Goal: Task Accomplishment & Management: Manage account settings

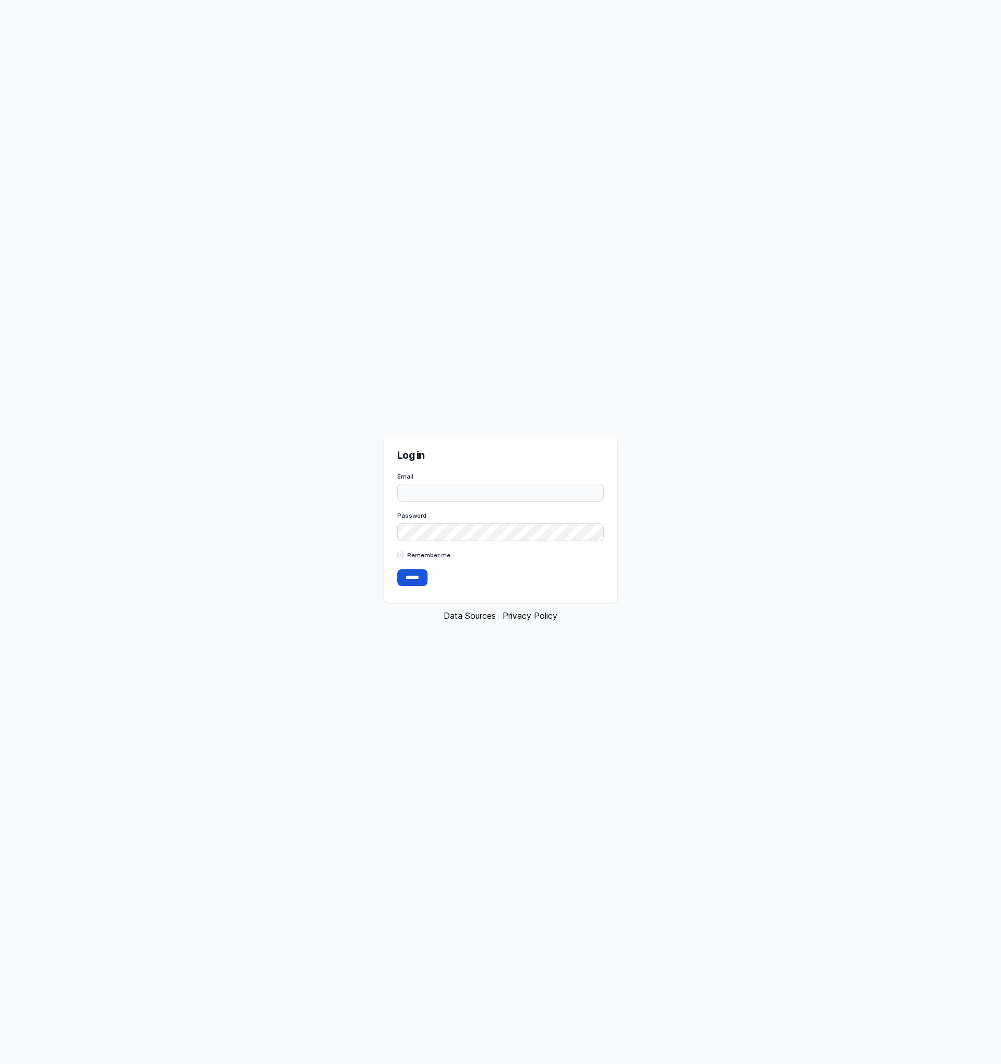
click at [534, 476] on label "Email" at bounding box center [500, 477] width 207 height 8
click at [534, 484] on input "Email" at bounding box center [500, 493] width 207 height 18
type input "**********"
click at [397, 570] on input "******" at bounding box center [412, 578] width 30 height 17
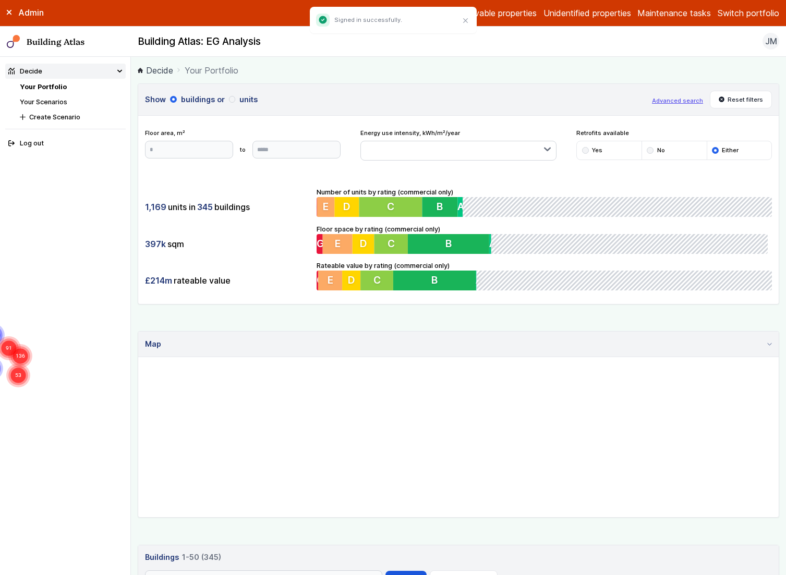
click at [700, 15] on link "Maintenance tasks" at bounding box center [674, 13] width 74 height 13
click at [579, 16] on link "Unidentified properties" at bounding box center [587, 13] width 88 height 13
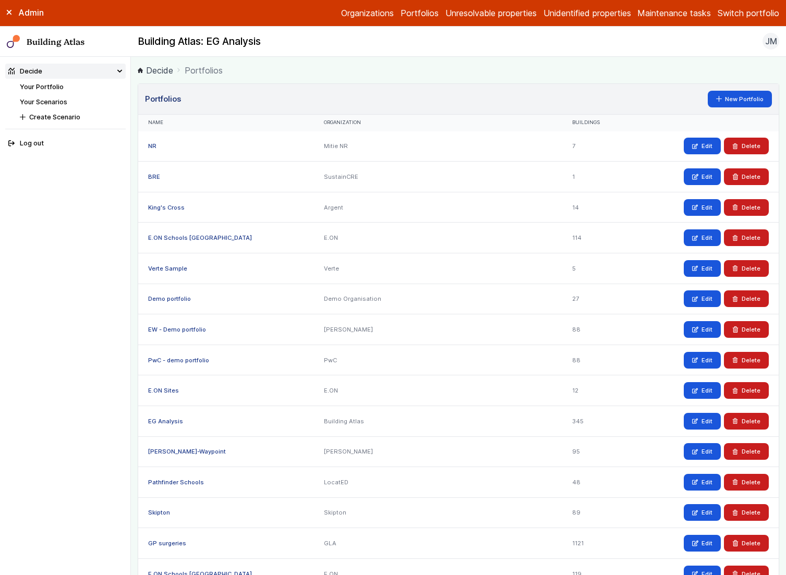
click at [166, 207] on link "King's Cross" at bounding box center [166, 207] width 37 height 7
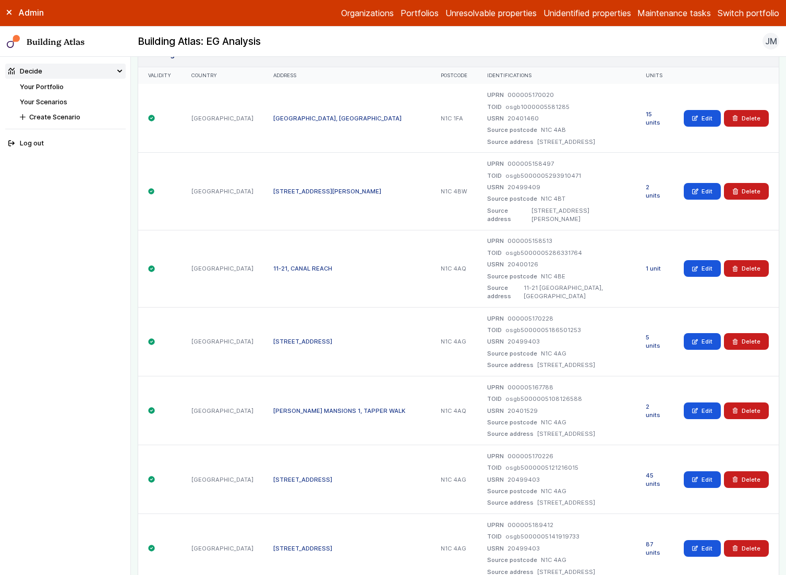
scroll to position [119, 0]
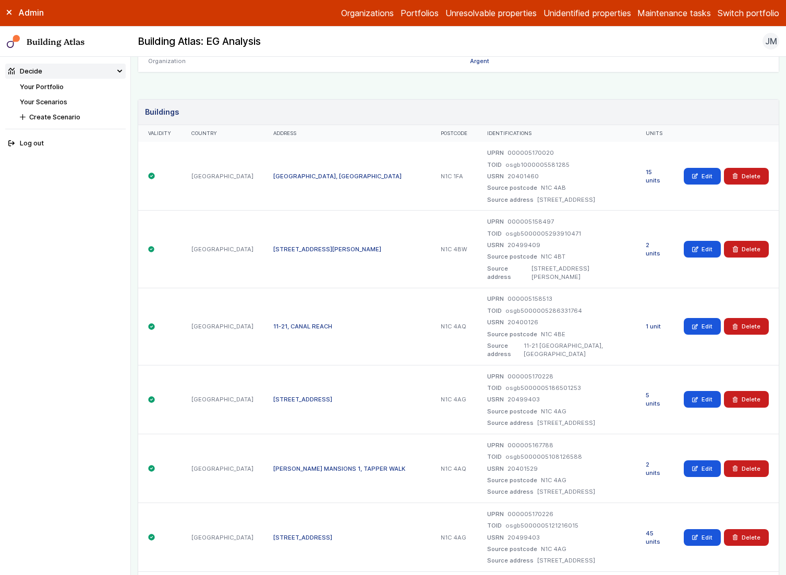
click at [273, 178] on link "[GEOGRAPHIC_DATA], [GEOGRAPHIC_DATA]" at bounding box center [337, 176] width 128 height 7
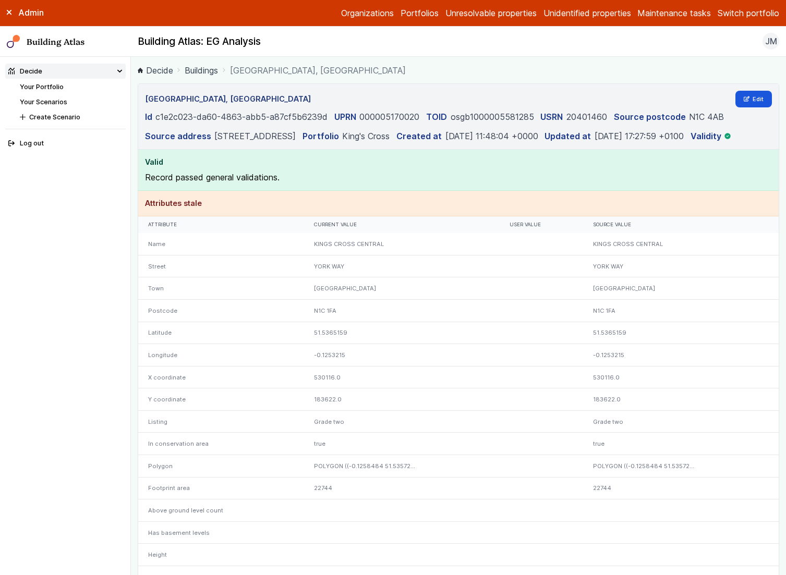
click at [152, 168] on h4 "Valid" at bounding box center [458, 161] width 627 height 11
click at [149, 184] on p "Record passed general validations." at bounding box center [458, 177] width 627 height 13
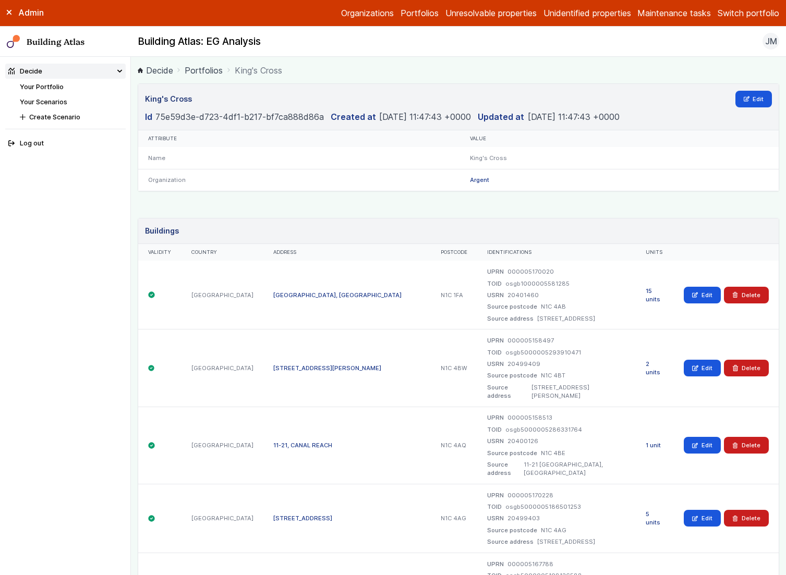
scroll to position [238, 0]
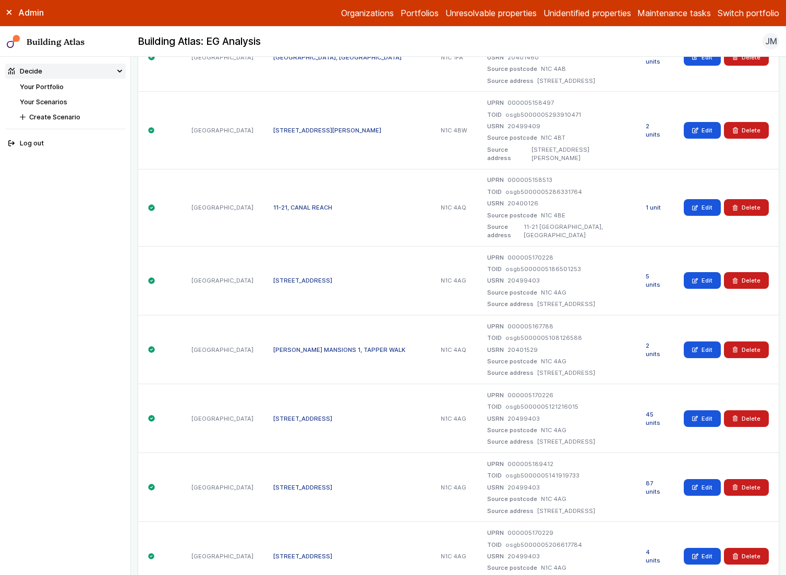
click at [282, 349] on link "[PERSON_NAME] MANSIONS 1, TAPPER WALK" at bounding box center [339, 349] width 132 height 7
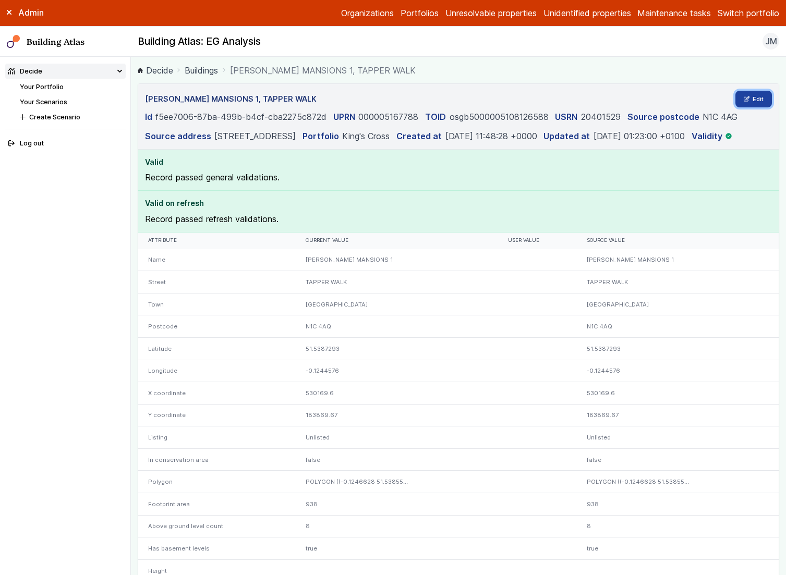
click at [758, 96] on link "Edit" at bounding box center [753, 99] width 37 height 17
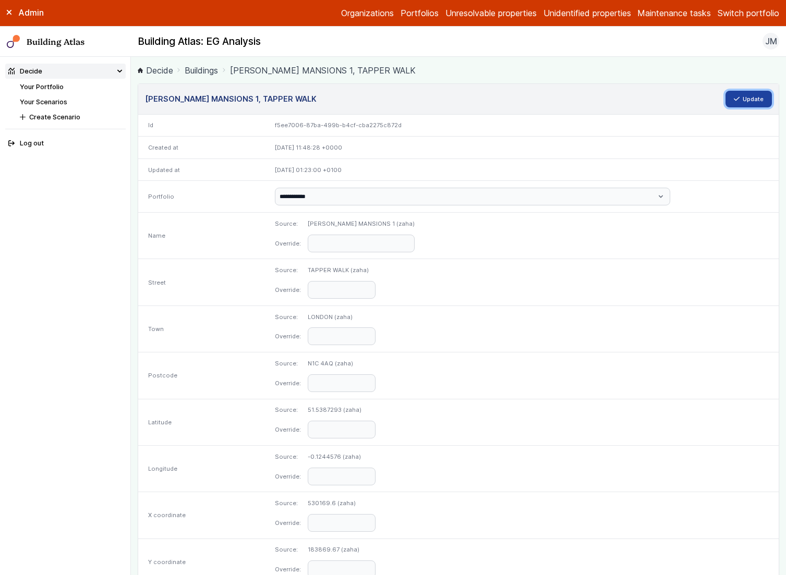
click at [758, 97] on button "Update" at bounding box center [748, 99] width 47 height 17
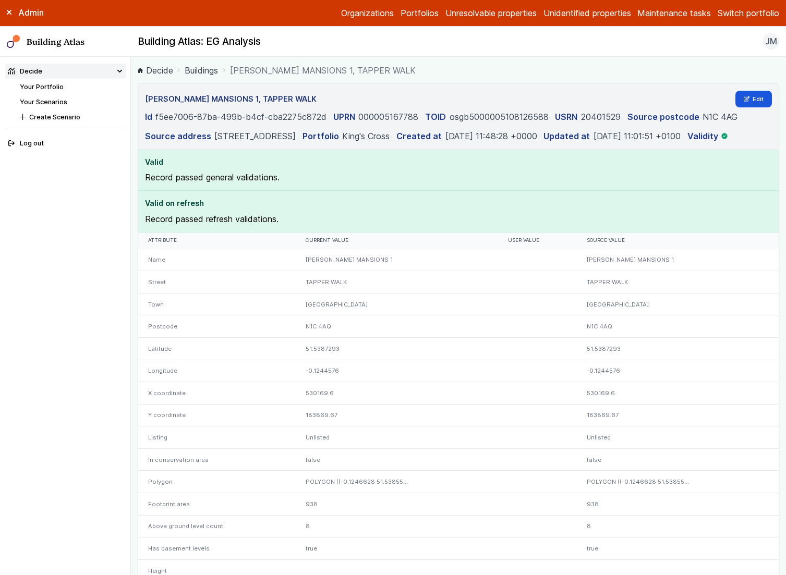
click at [160, 161] on h4 "Valid" at bounding box center [458, 161] width 627 height 11
click at [149, 181] on p "Record passed general validations." at bounding box center [458, 177] width 627 height 13
click at [162, 181] on p "Record passed general validations." at bounding box center [458, 177] width 627 height 13
drag, startPoint x: 162, startPoint y: 181, endPoint x: 152, endPoint y: 167, distance: 16.8
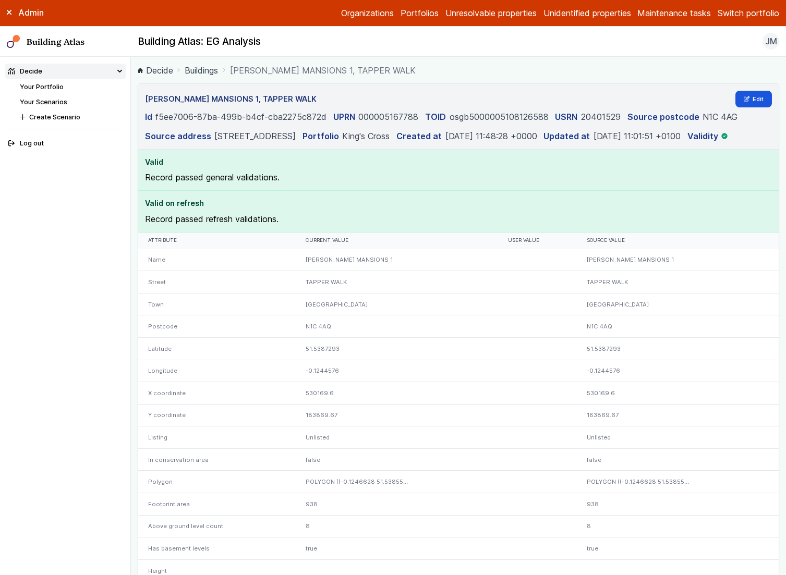
click at [152, 167] on header "Valid Record passed general validations." at bounding box center [458, 170] width 627 height 28
click at [152, 167] on h4 "Valid" at bounding box center [458, 161] width 627 height 11
click at [16, 244] on nav "Decide Your Portfolio Your Scenarios Create Scenario Log out" at bounding box center [65, 316] width 131 height 518
click at [53, 367] on nav "Decide Your Portfolio Your Scenarios Create Scenario Log out" at bounding box center [65, 316] width 131 height 518
